Goal: Information Seeking & Learning: Learn about a topic

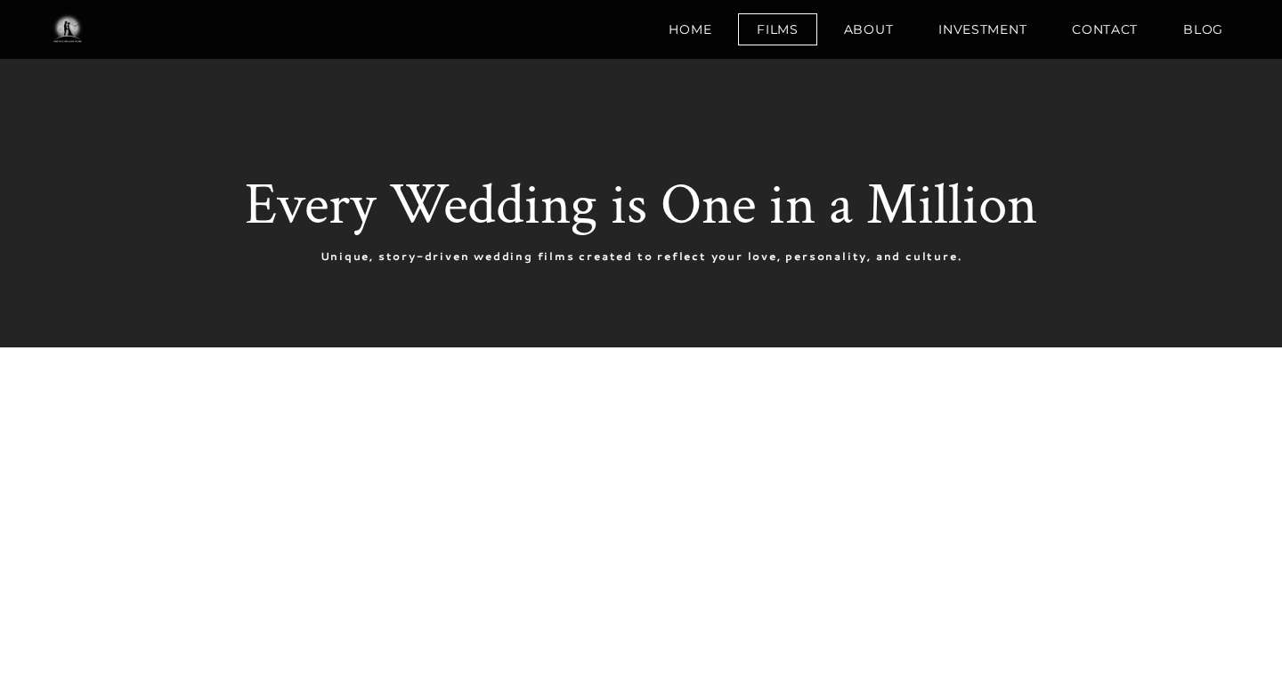
scroll to position [4624, 0]
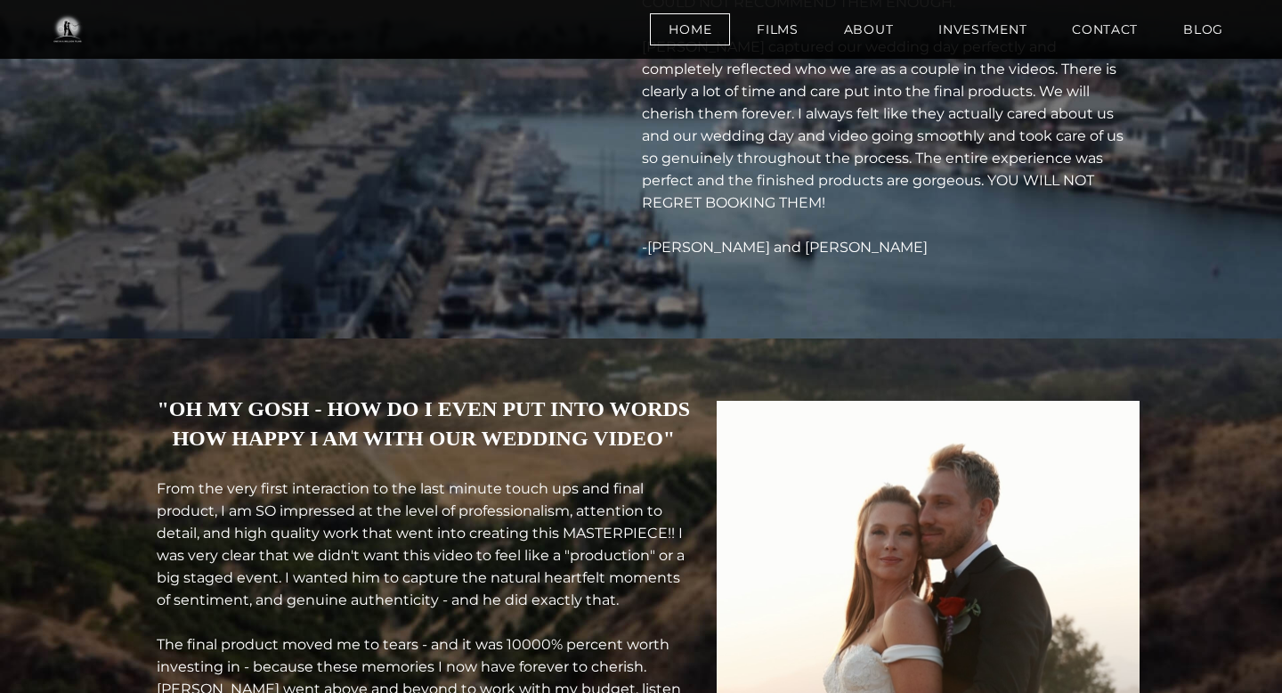
scroll to position [6693, 0]
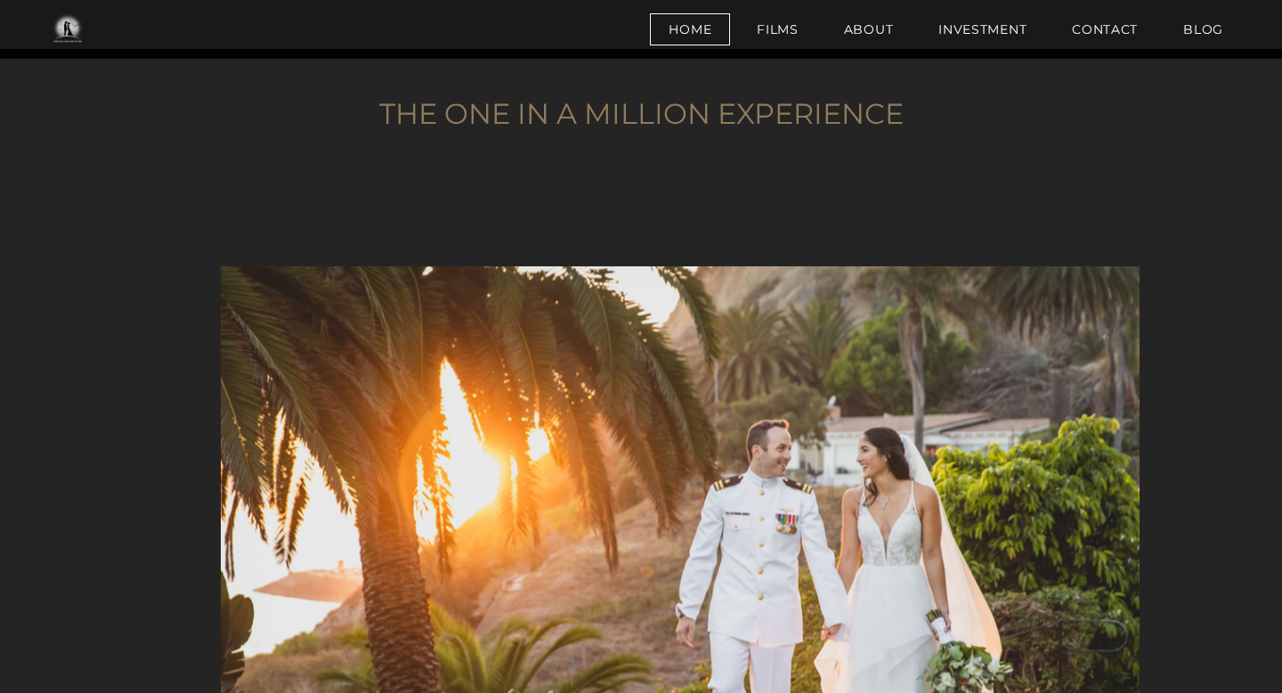
scroll to position [3337, 0]
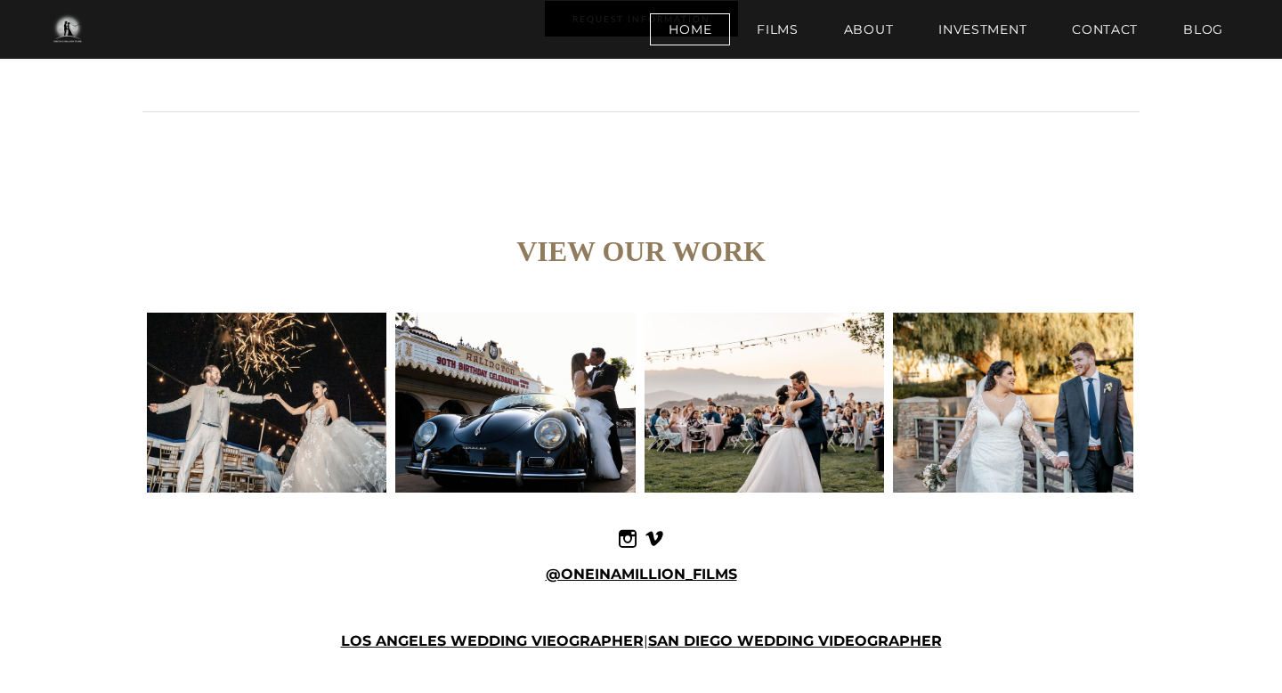
scroll to position [7953, 0]
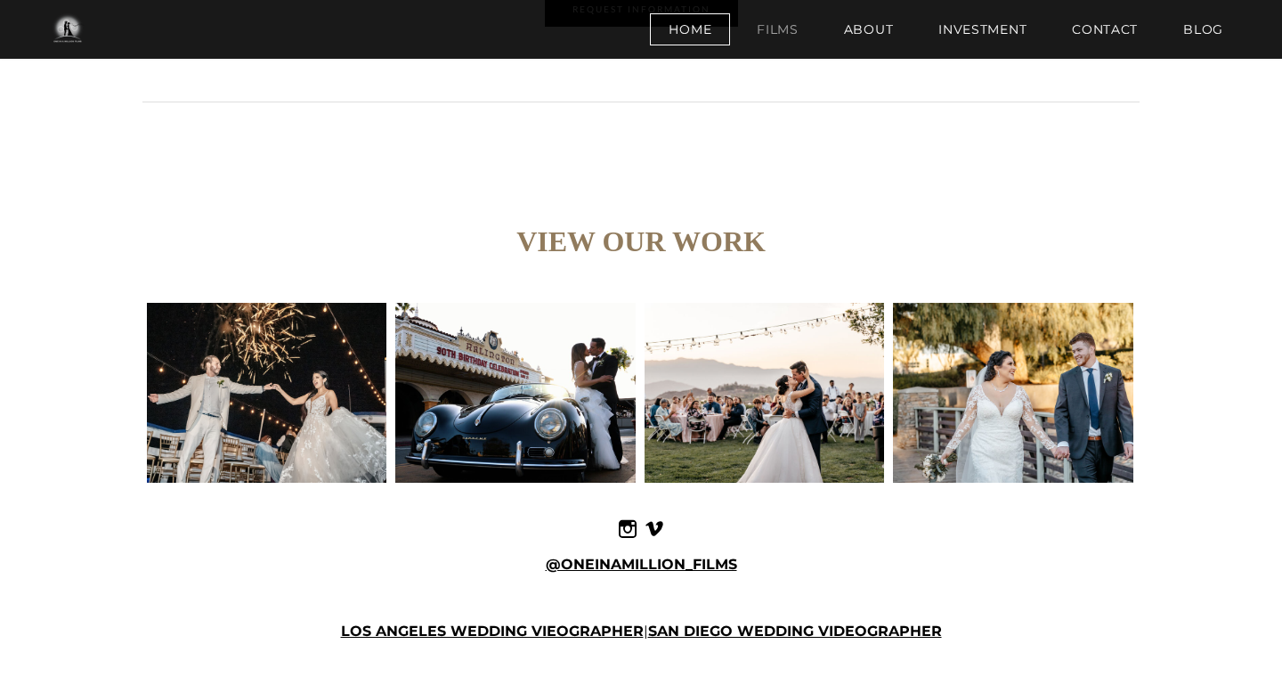
click at [784, 42] on link "Films" at bounding box center [777, 29] width 79 height 32
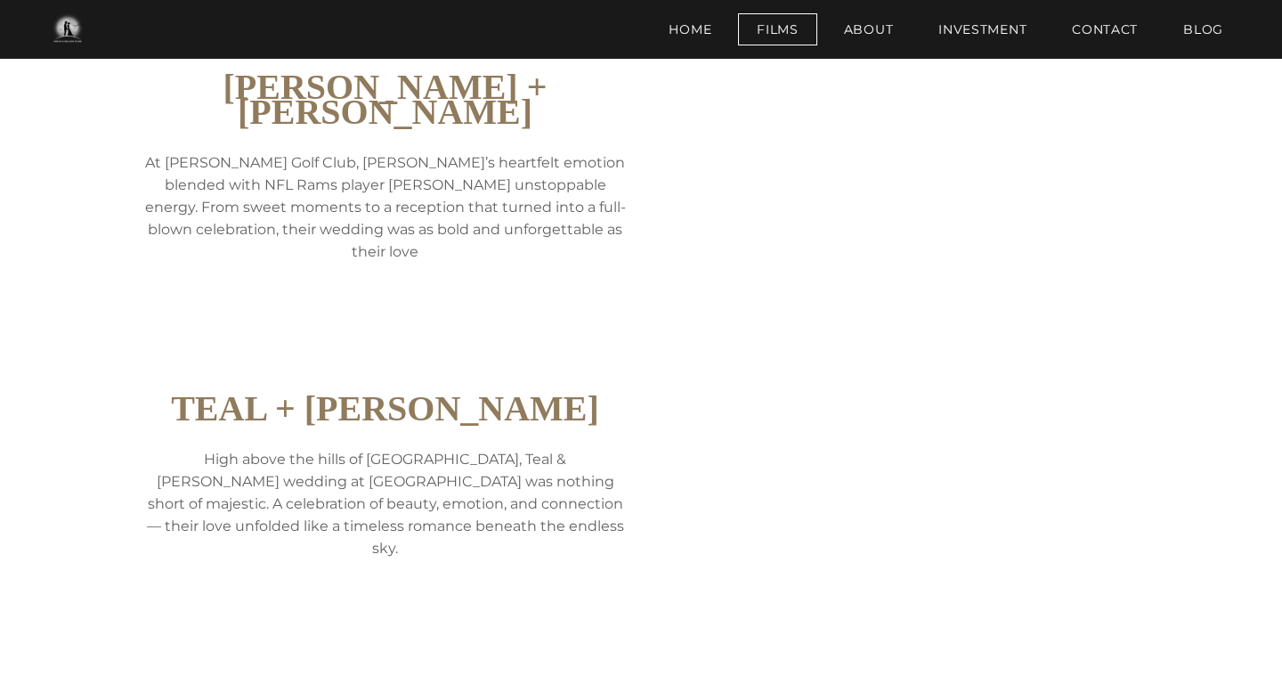
scroll to position [967, 0]
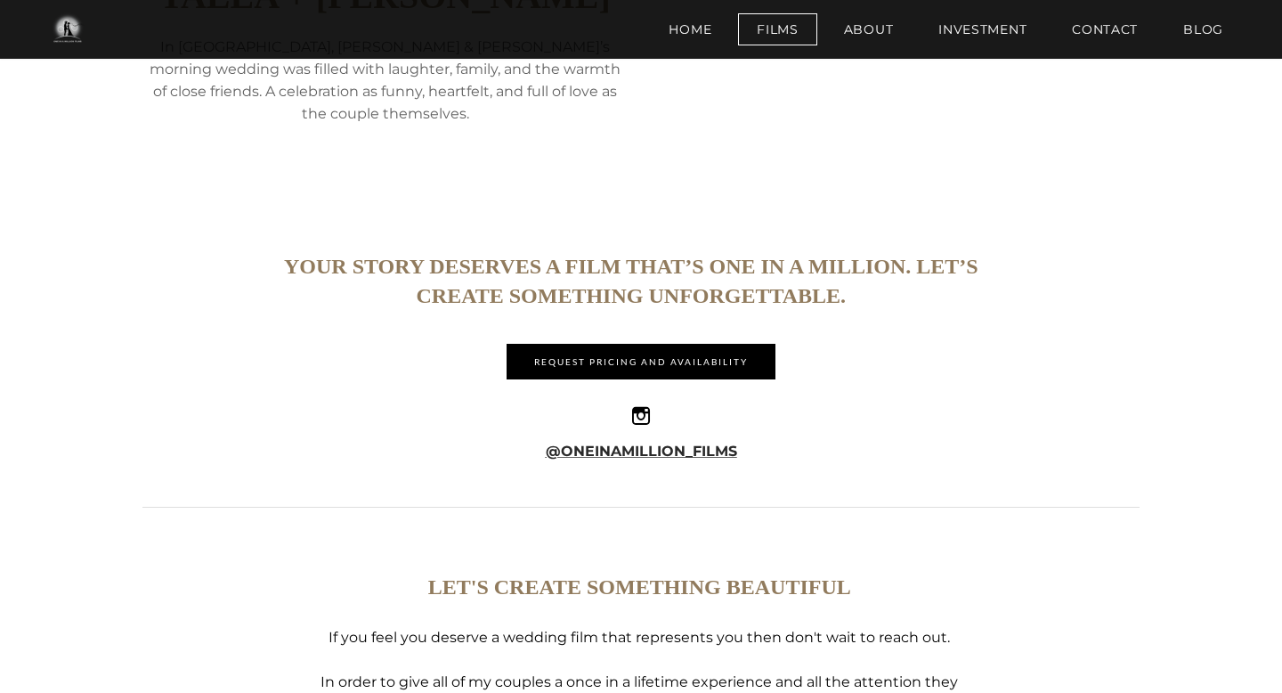
scroll to position [2623, 0]
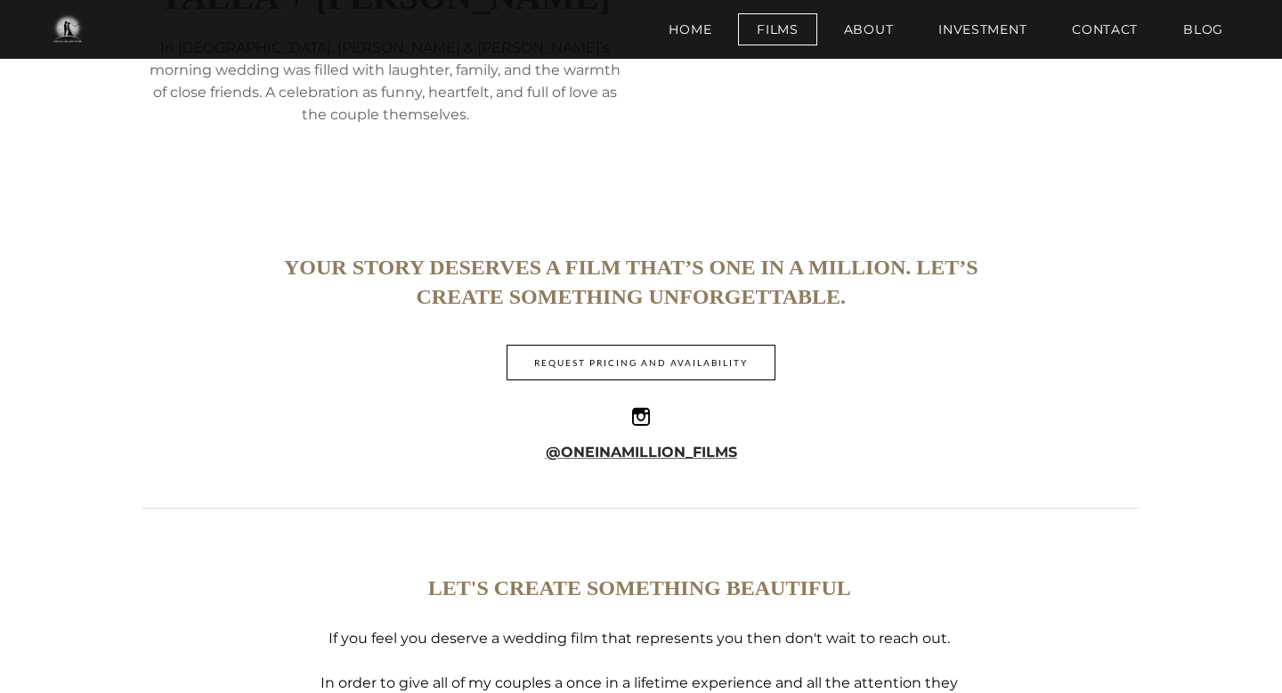
click at [661, 349] on span "REQUEST PRICING AND AVAILABILITY" at bounding box center [640, 362] width 267 height 34
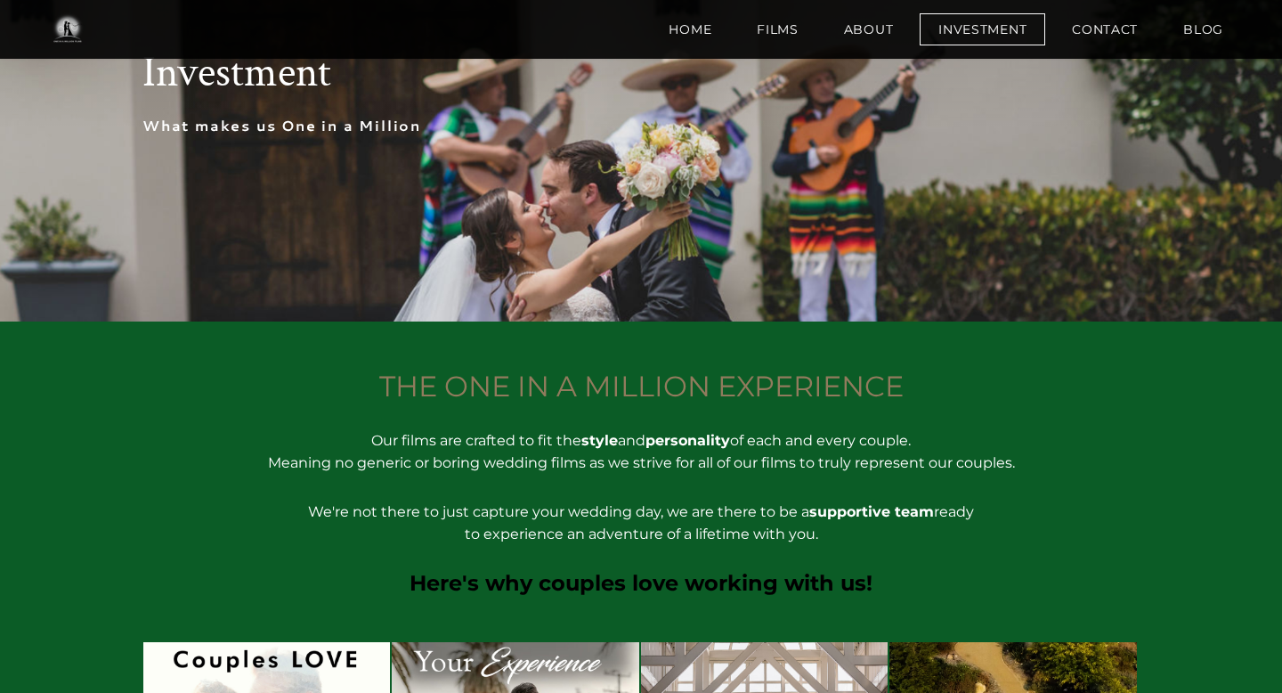
scroll to position [165, 0]
